Goal: Navigation & Orientation: Understand site structure

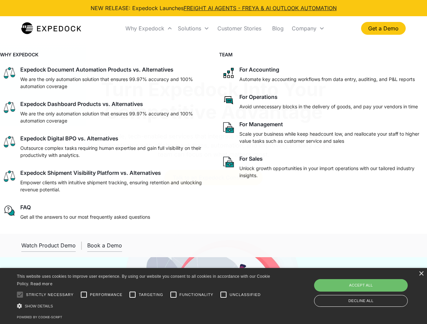
click at [149, 28] on div "Why Expedock" at bounding box center [144, 28] width 39 height 7
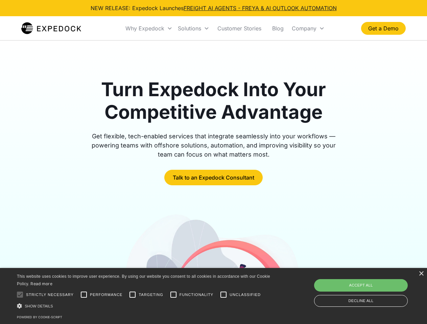
click at [193, 28] on div "Solutions" at bounding box center [189, 28] width 23 height 7
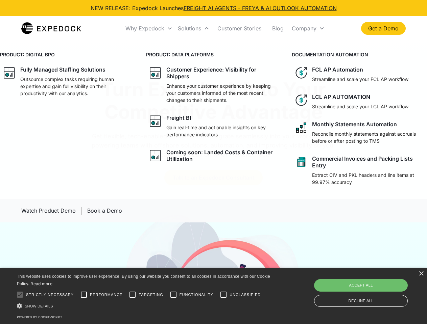
click at [308, 28] on div "Company" at bounding box center [304, 28] width 25 height 7
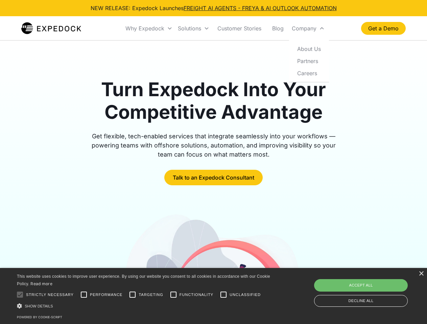
click at [20, 295] on div at bounding box center [20, 295] width 14 height 14
click at [84, 295] on input "Performance" at bounding box center [84, 295] width 14 height 14
checkbox input "true"
click at [132, 295] on input "Targeting" at bounding box center [133, 295] width 14 height 14
checkbox input "true"
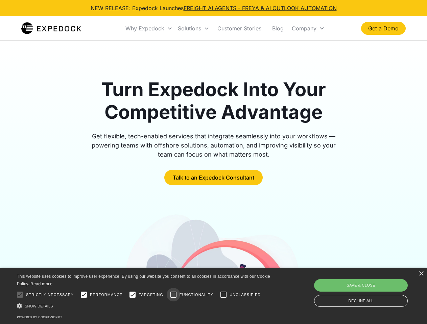
click at [173, 295] on input "Functionality" at bounding box center [174, 295] width 14 height 14
checkbox input "true"
click at [223, 295] on input "Unclassified" at bounding box center [224, 295] width 14 height 14
checkbox input "true"
click at [145, 306] on div "Show details Hide details" at bounding box center [144, 306] width 255 height 7
